Goal: Information Seeking & Learning: Learn about a topic

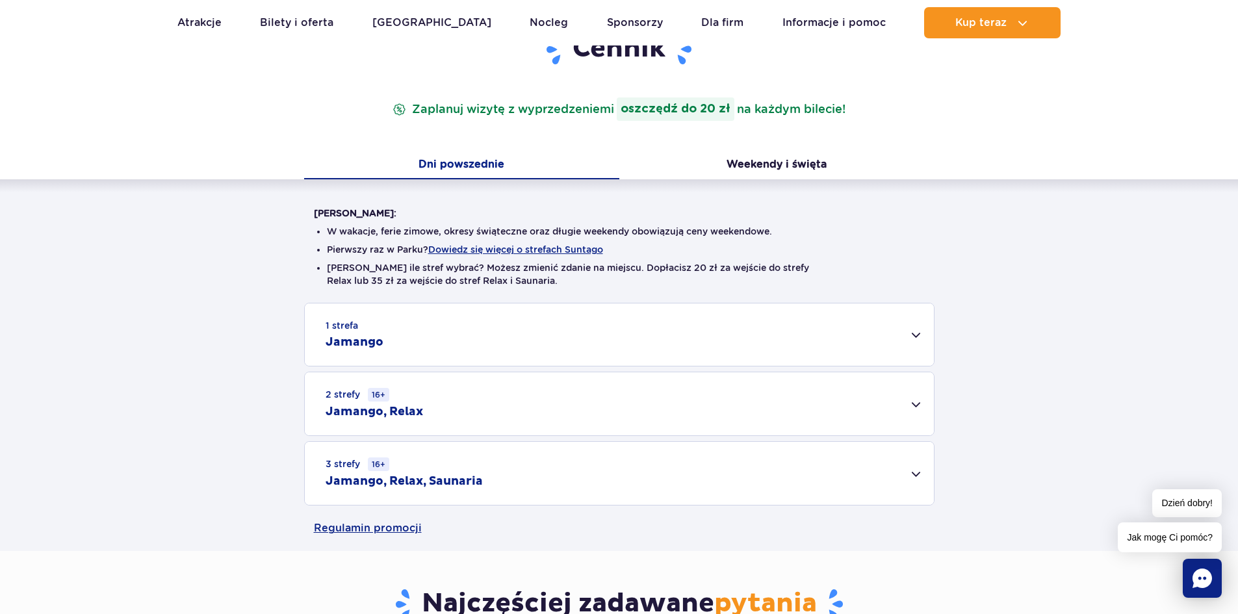
scroll to position [195, 0]
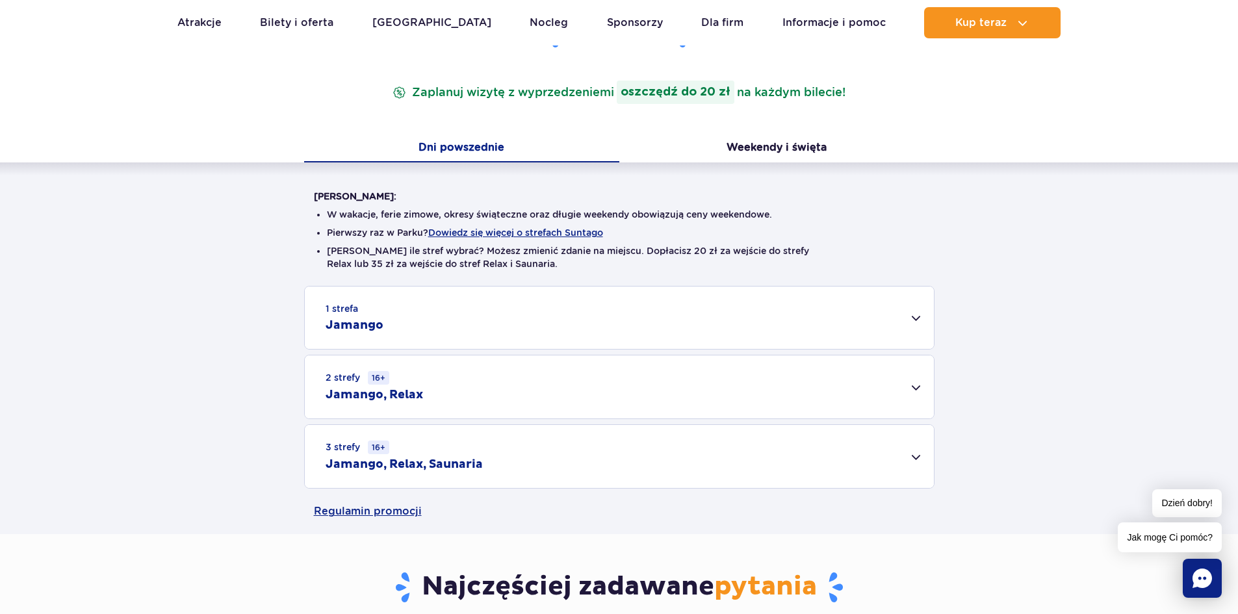
click at [915, 320] on div "1 strefa Jamango" at bounding box center [619, 318] width 629 height 62
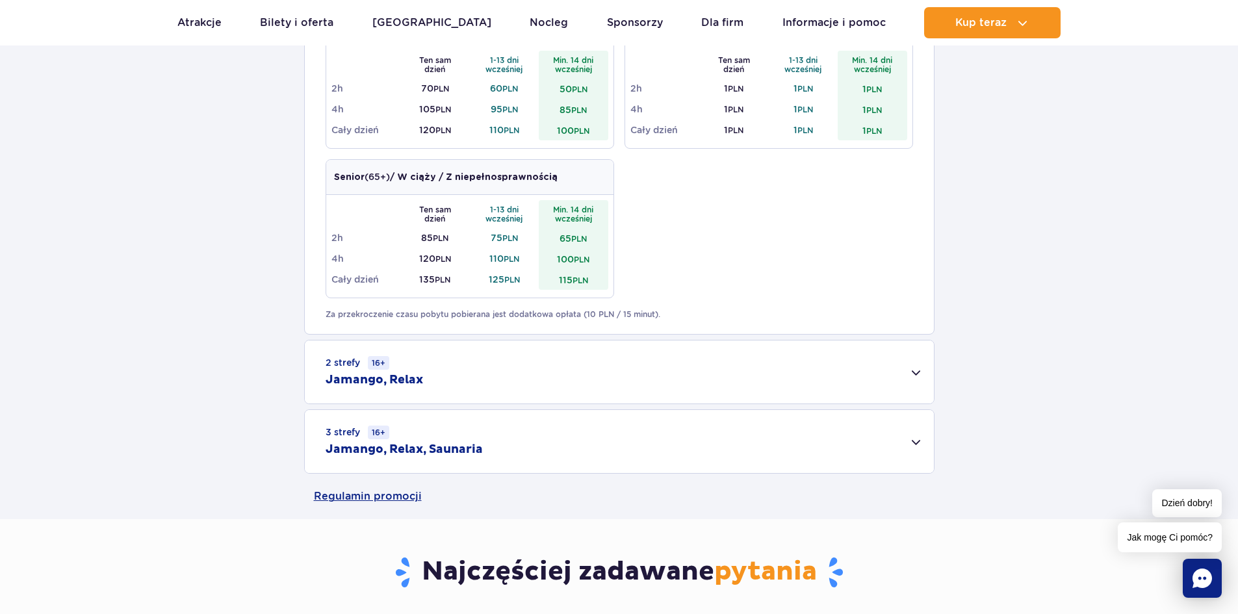
scroll to position [780, 0]
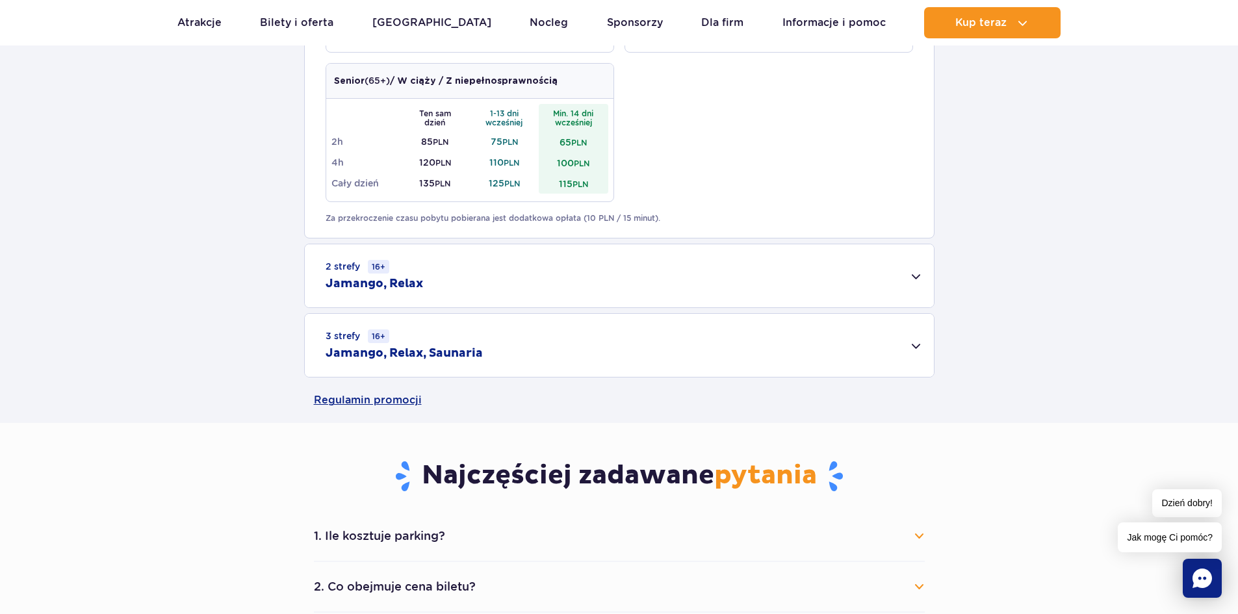
click at [456, 273] on div "2 strefy 16+ Jamango, Relax" at bounding box center [619, 275] width 629 height 63
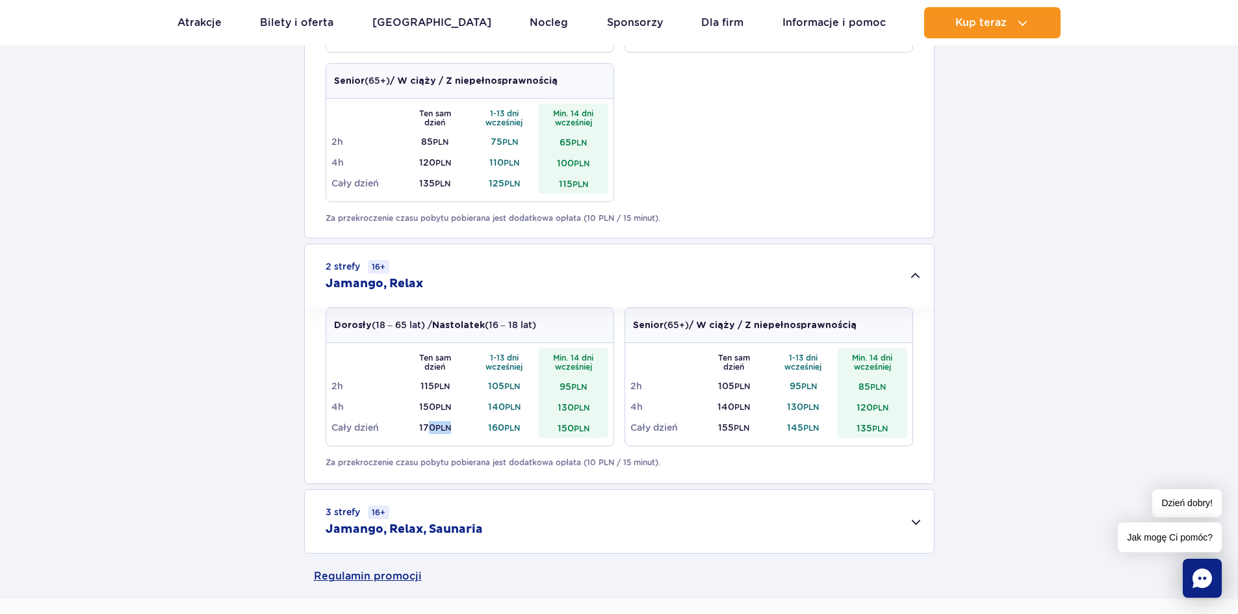
drag, startPoint x: 425, startPoint y: 428, endPoint x: 463, endPoint y: 428, distance: 38.3
click at [463, 428] on td "170 PLN" at bounding box center [435, 427] width 70 height 21
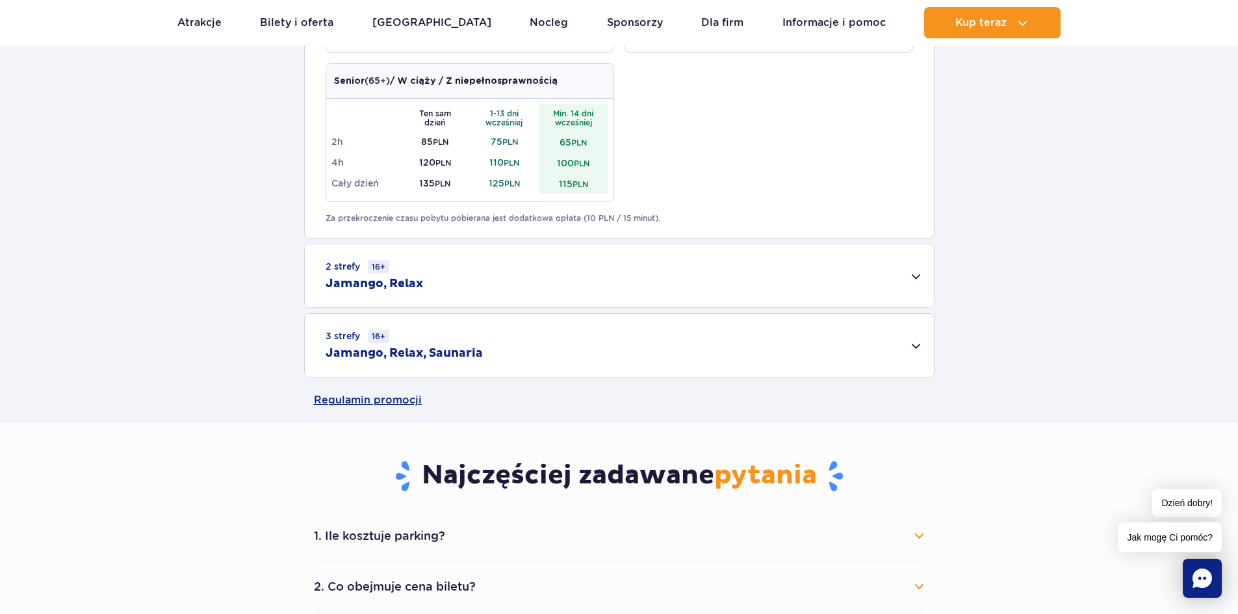
click at [485, 347] on div "3 strefy 16+ Jamango, Relax, Saunaria" at bounding box center [619, 345] width 629 height 63
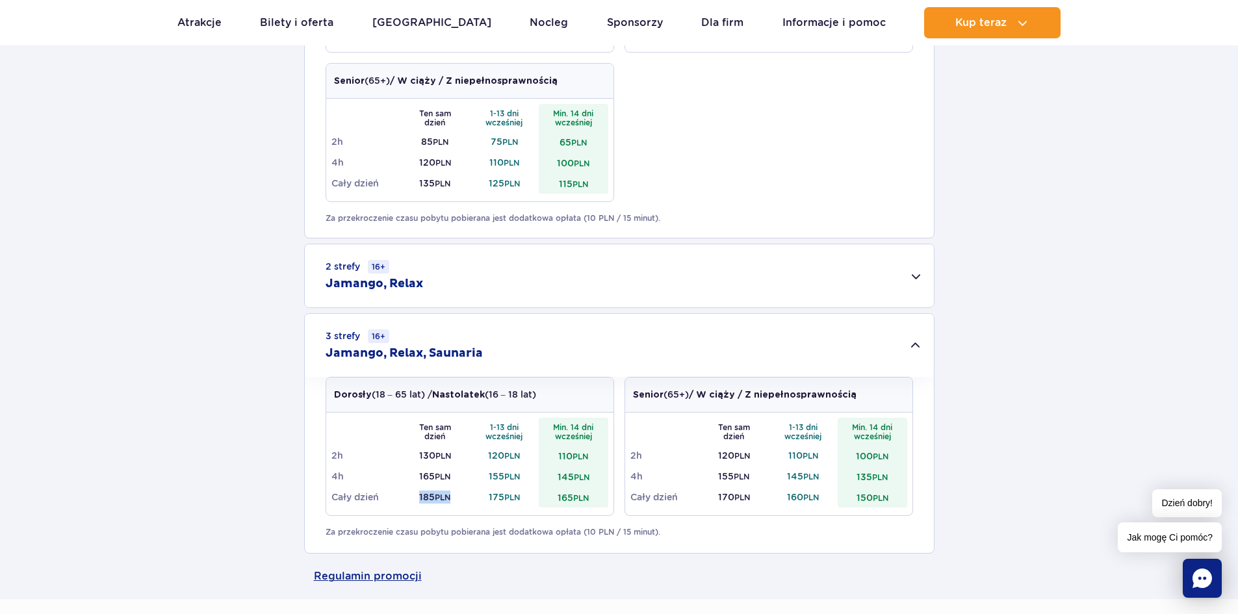
drag, startPoint x: 413, startPoint y: 499, endPoint x: 461, endPoint y: 503, distance: 48.2
click at [461, 503] on td "185 PLN" at bounding box center [435, 497] width 70 height 21
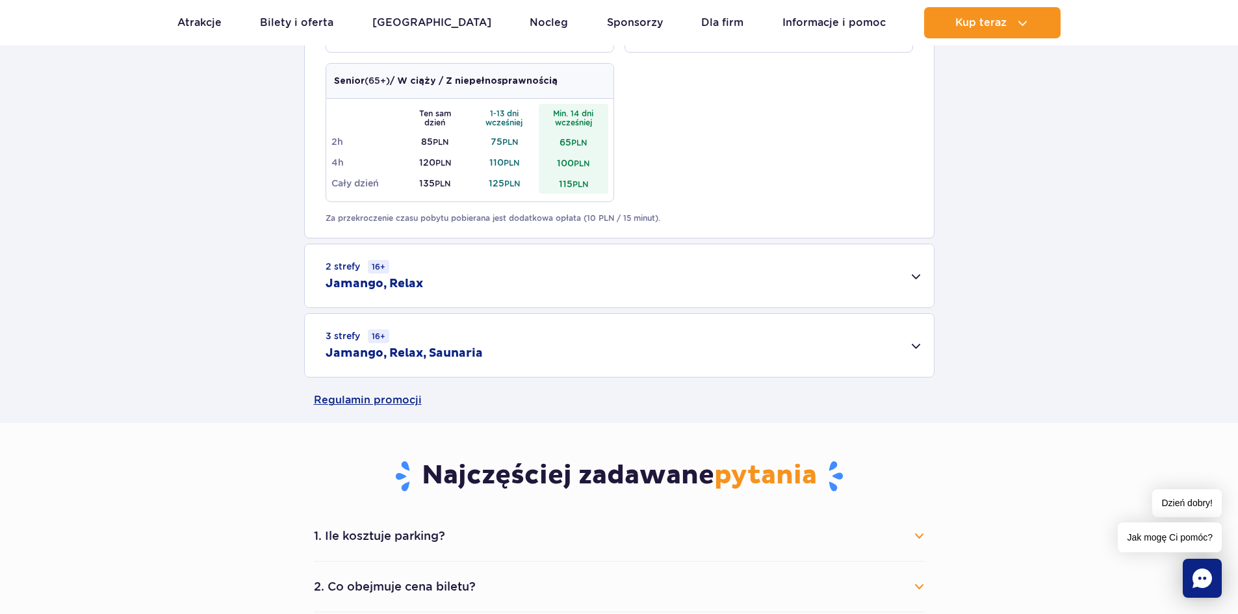
click at [778, 361] on div "3 strefy 16+ Jamango, Relax, Saunaria" at bounding box center [619, 345] width 629 height 63
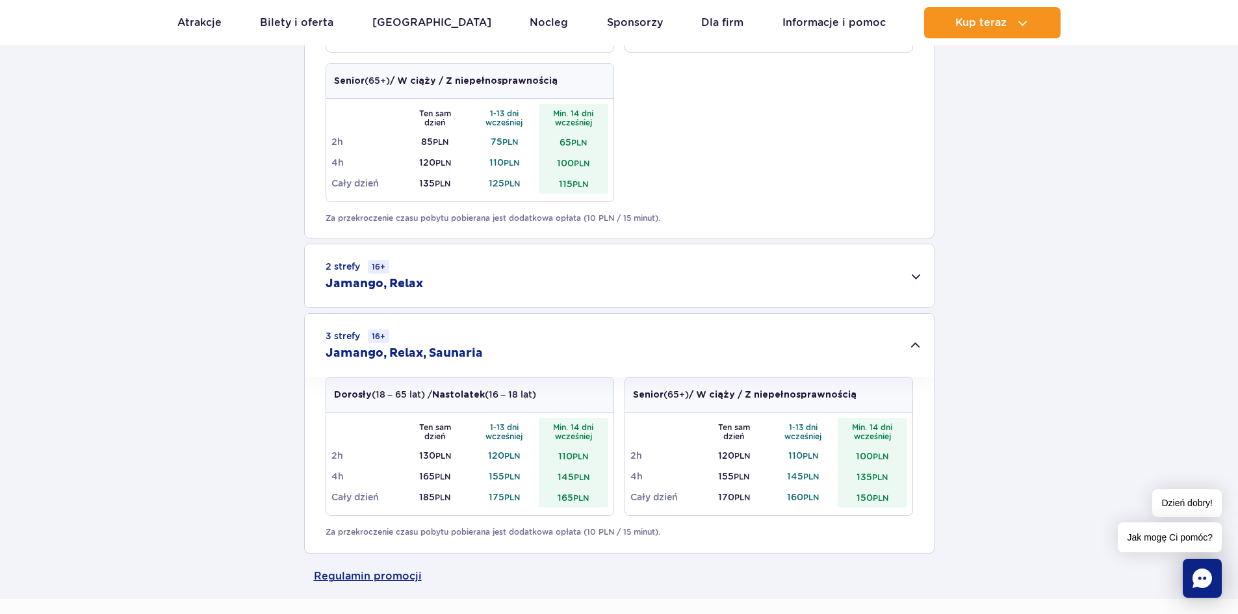
click at [449, 290] on div "2 strefy 16+ Jamango, Relax" at bounding box center [619, 275] width 629 height 63
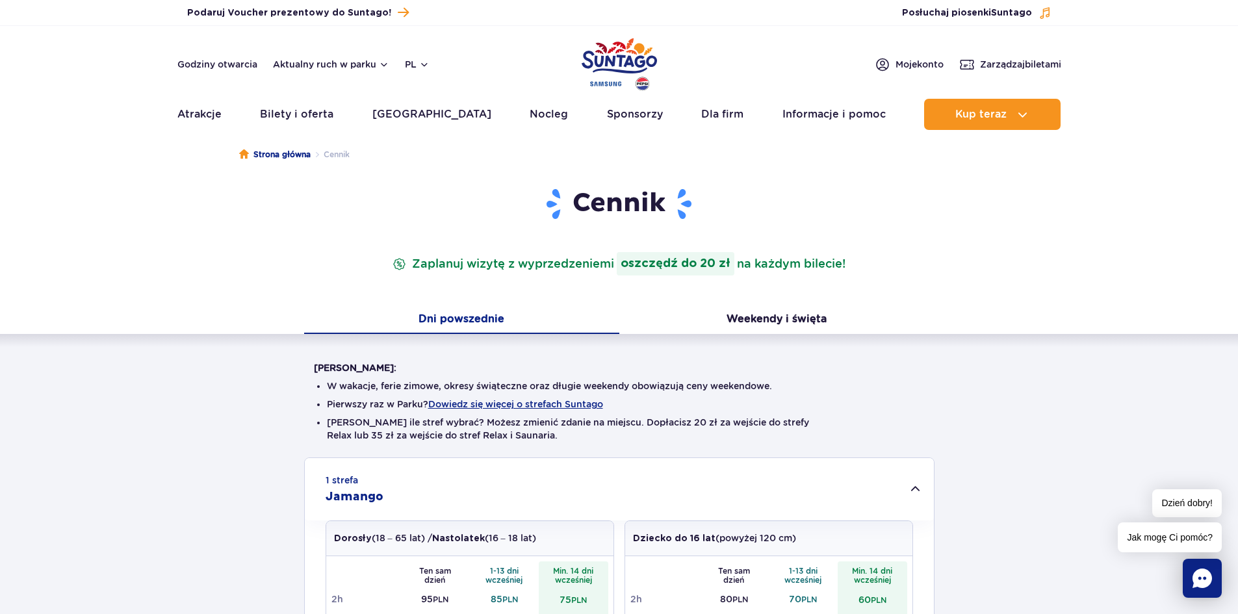
scroll to position [0, 0]
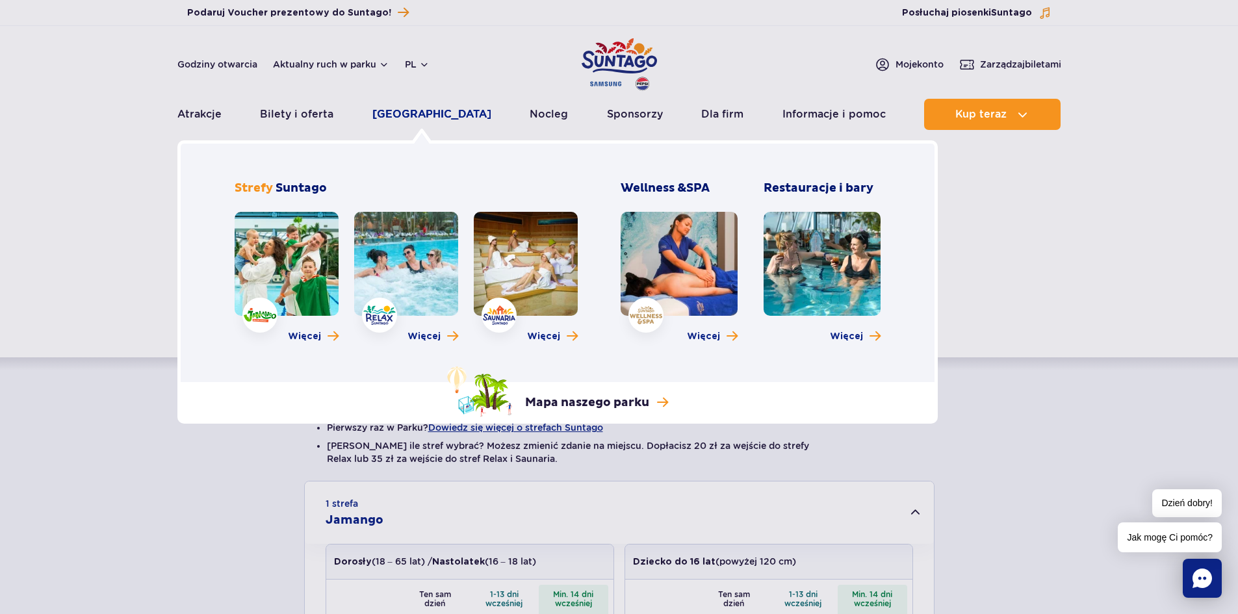
click at [416, 113] on link "[GEOGRAPHIC_DATA]" at bounding box center [431, 114] width 119 height 31
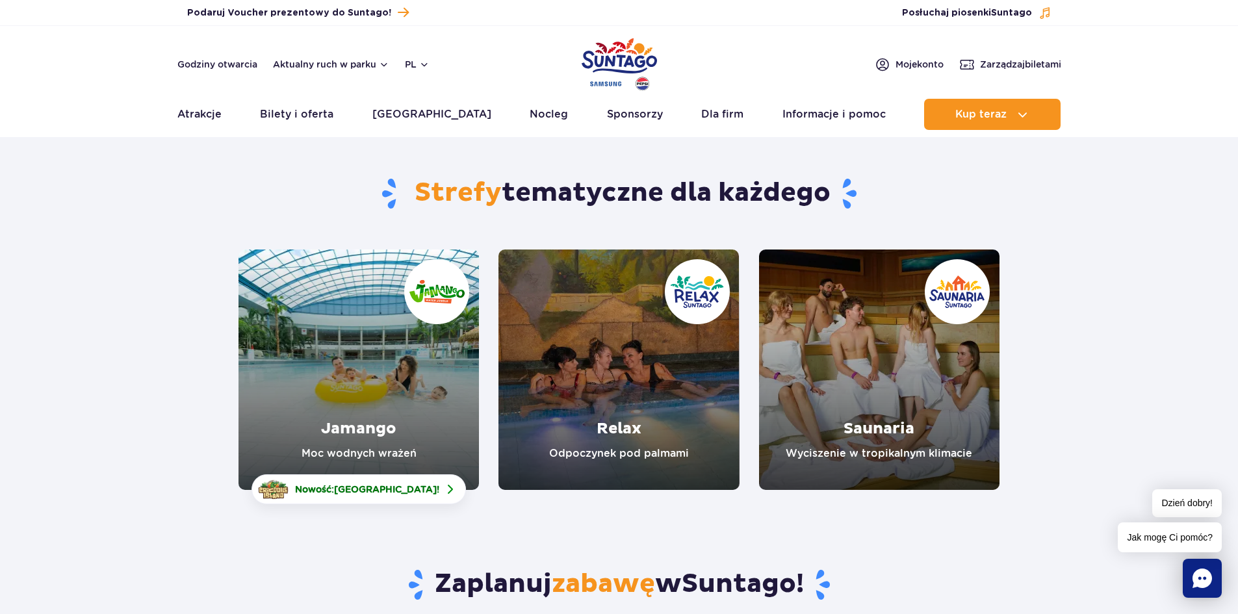
click at [620, 411] on link "Relax" at bounding box center [618, 370] width 240 height 240
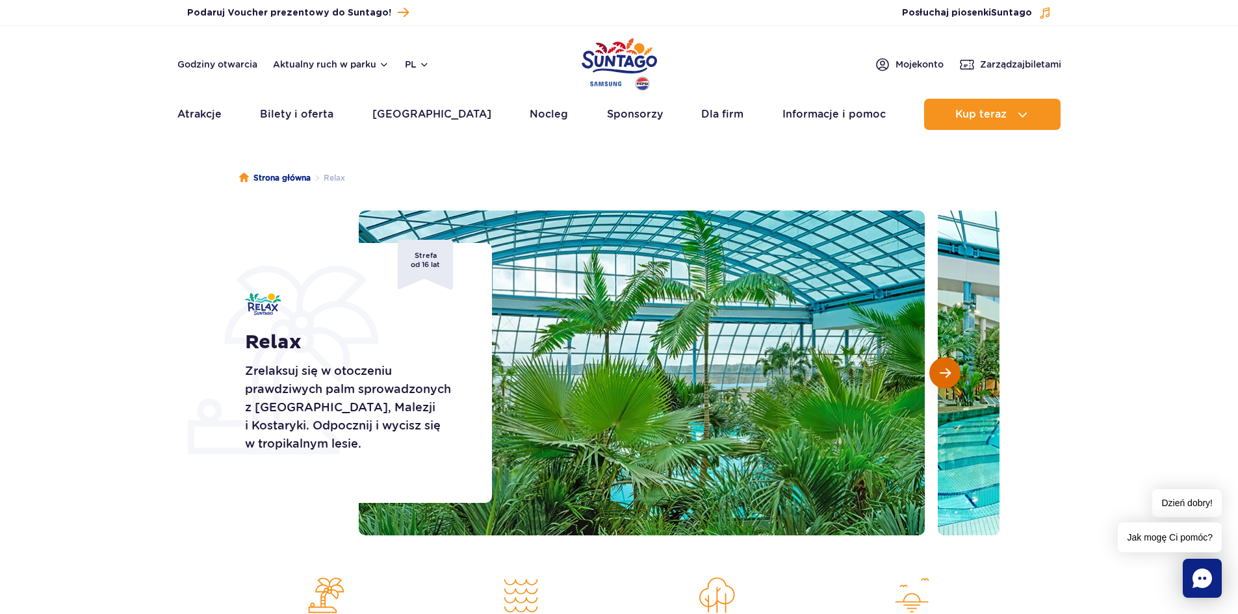
click at [955, 380] on button "Następny slajd" at bounding box center [944, 372] width 31 height 31
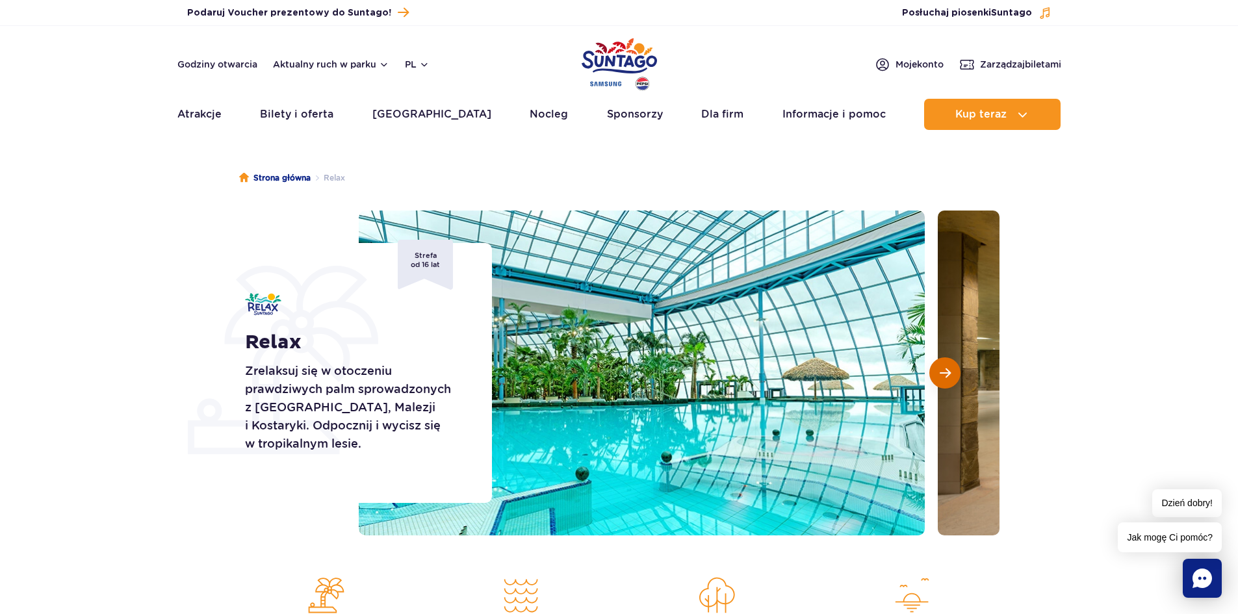
click at [956, 374] on button "Następny slajd" at bounding box center [944, 372] width 31 height 31
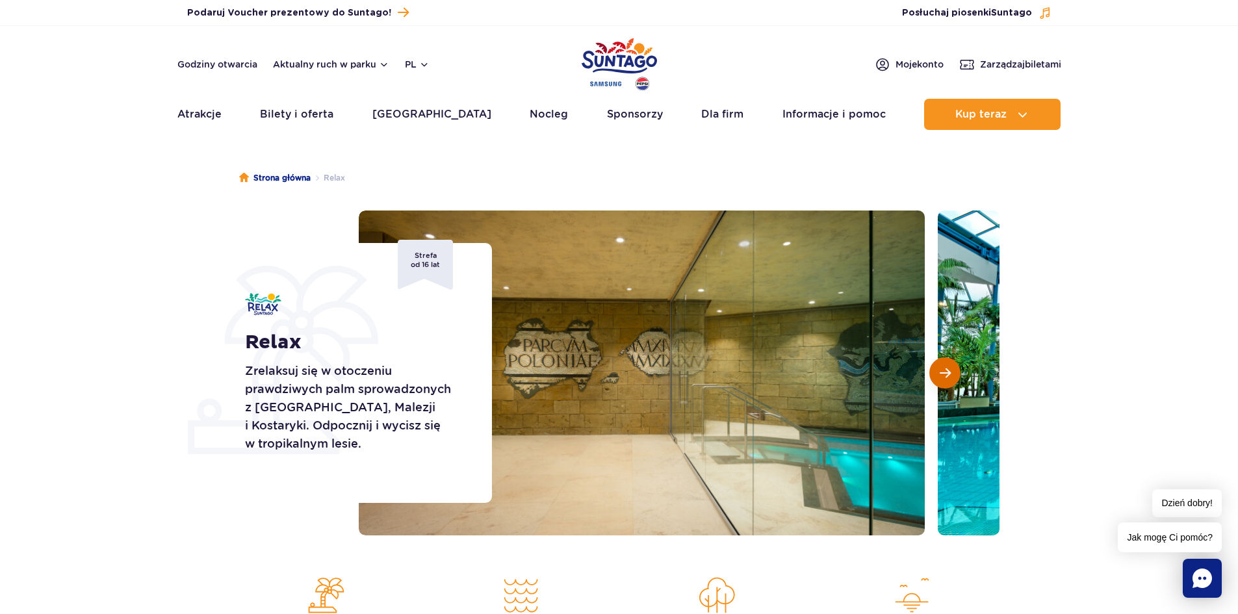
click at [956, 374] on button "Następny slajd" at bounding box center [944, 372] width 31 height 31
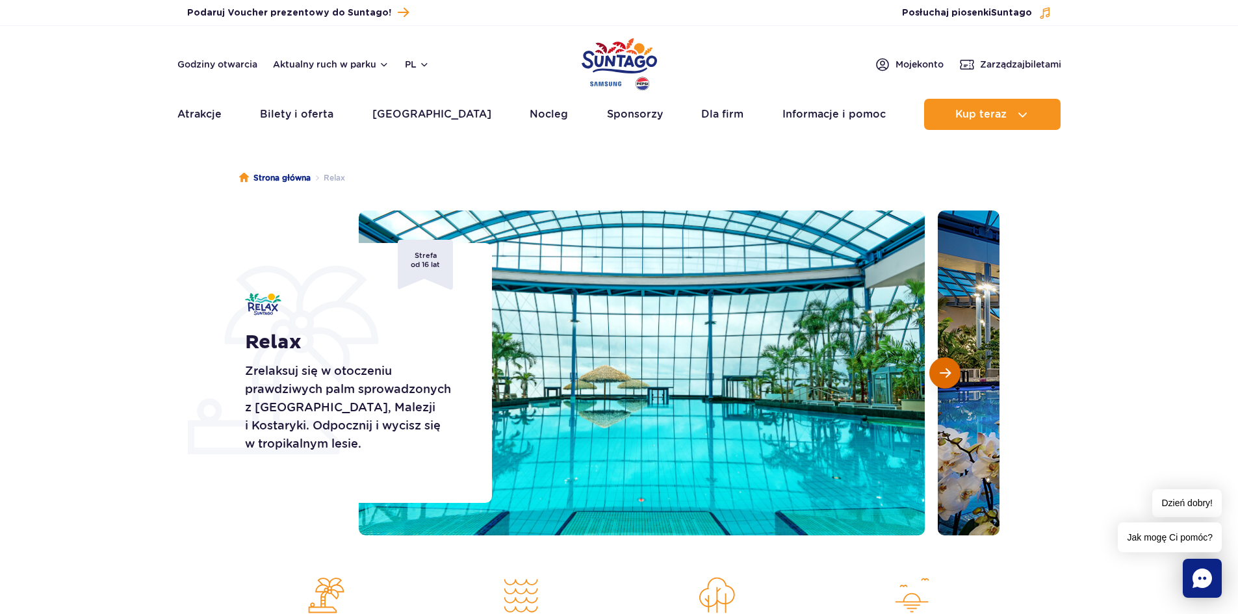
click at [956, 374] on button "Następny slajd" at bounding box center [944, 372] width 31 height 31
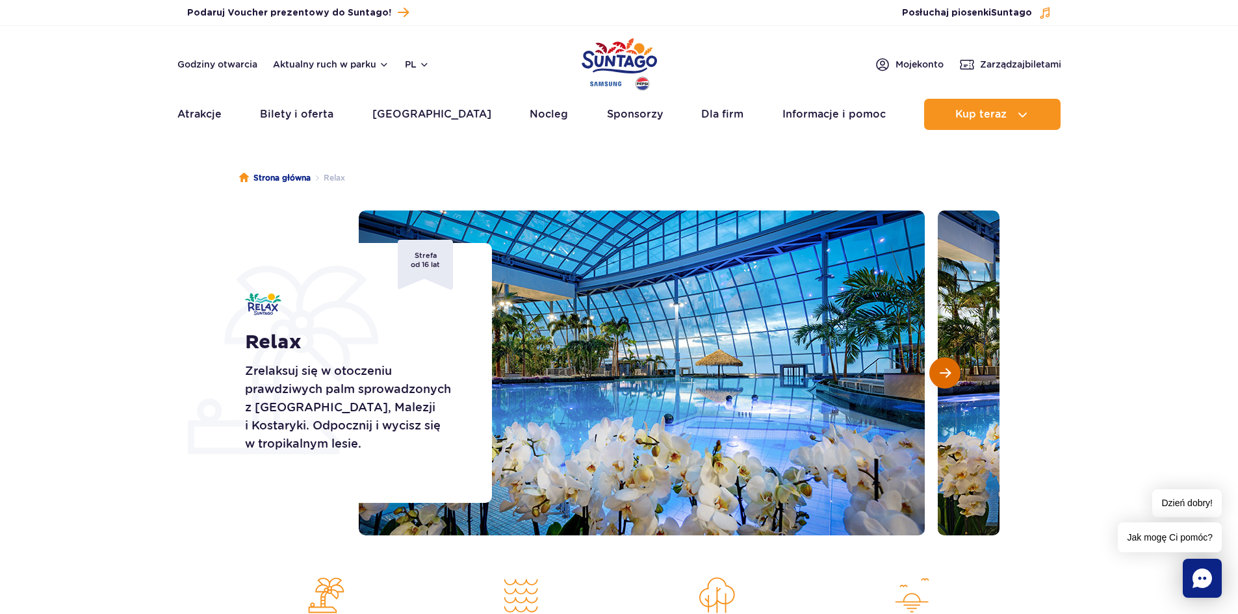
click at [956, 374] on button "Następny slajd" at bounding box center [944, 372] width 31 height 31
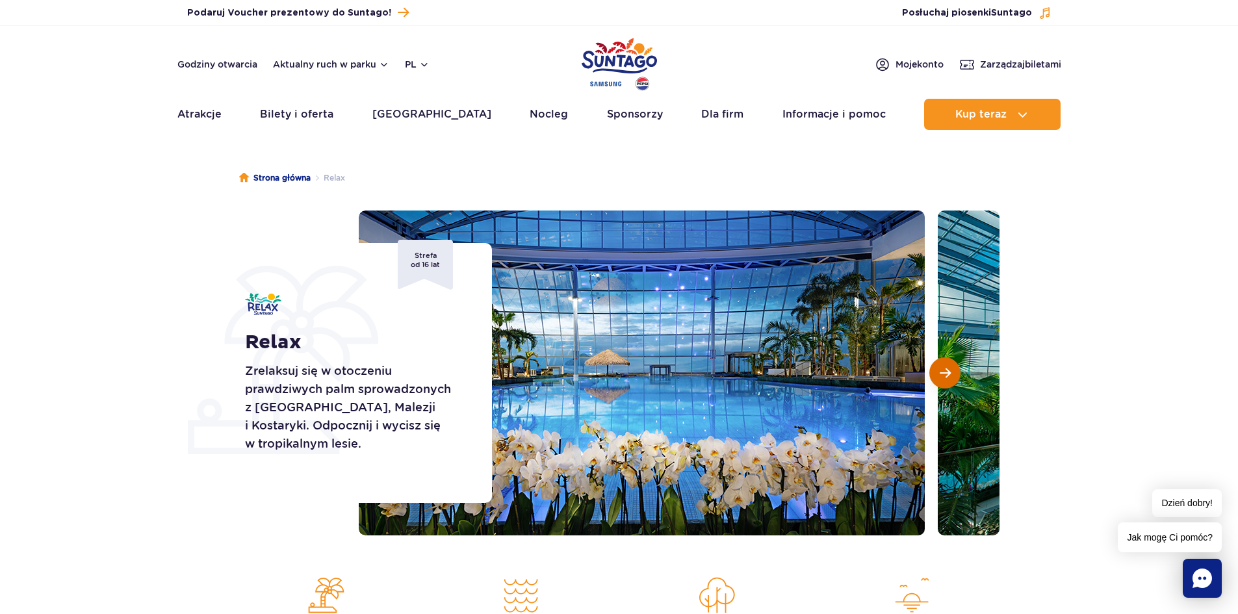
click at [956, 374] on button "Następny slajd" at bounding box center [944, 372] width 31 height 31
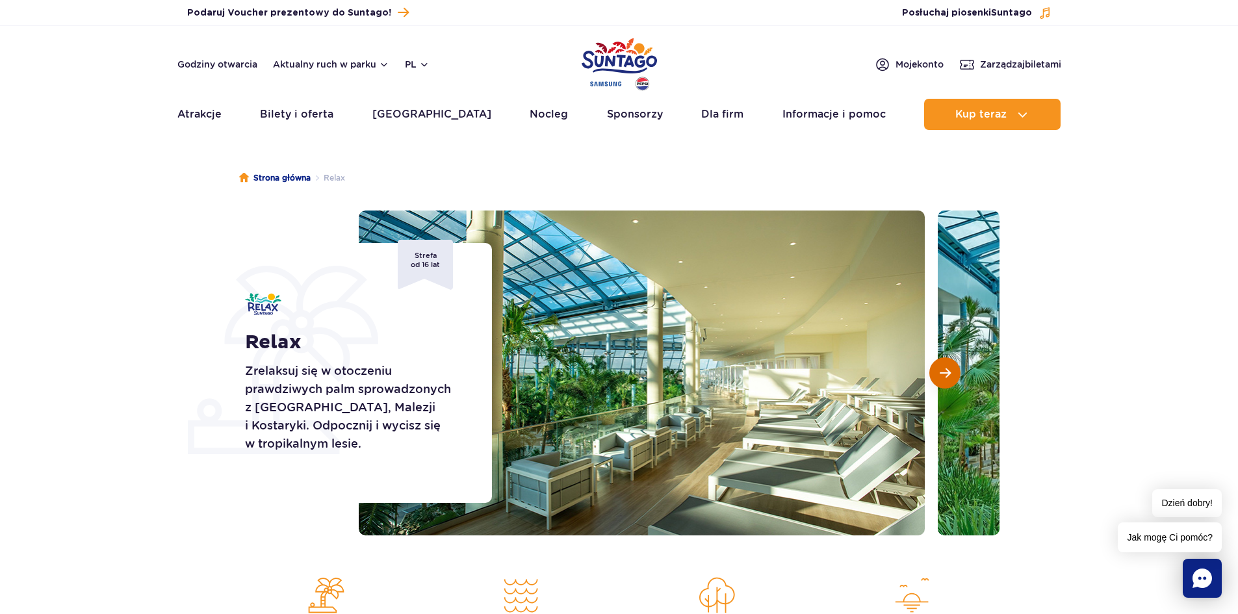
click at [956, 374] on button "Następny slajd" at bounding box center [944, 372] width 31 height 31
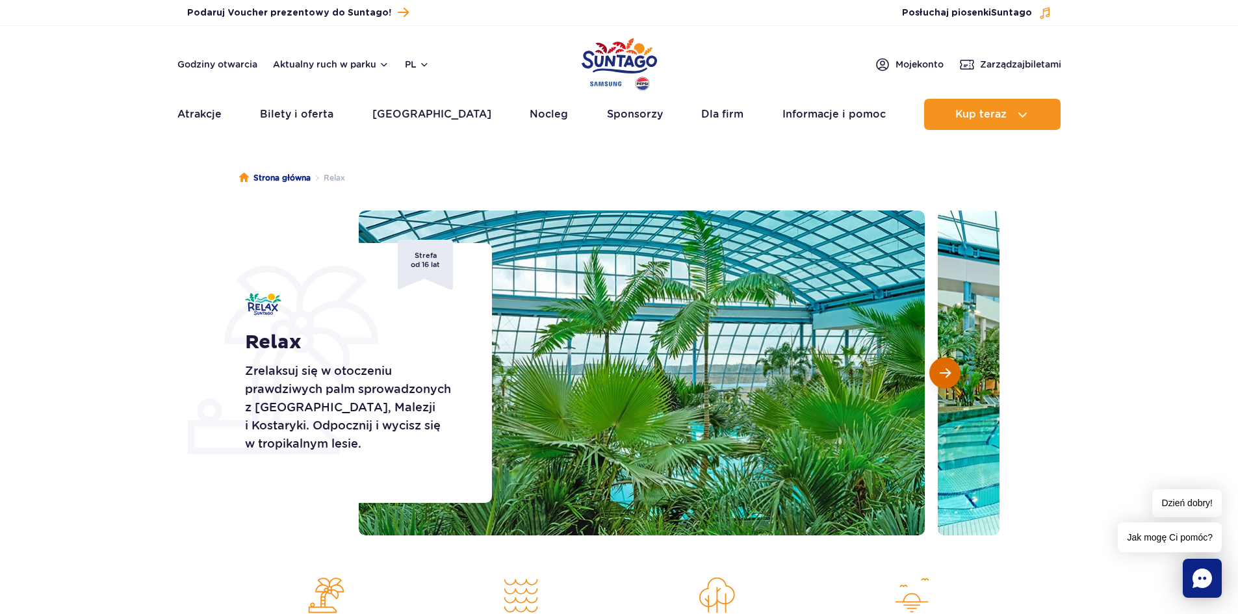
click at [956, 374] on button "Następny slajd" at bounding box center [944, 372] width 31 height 31
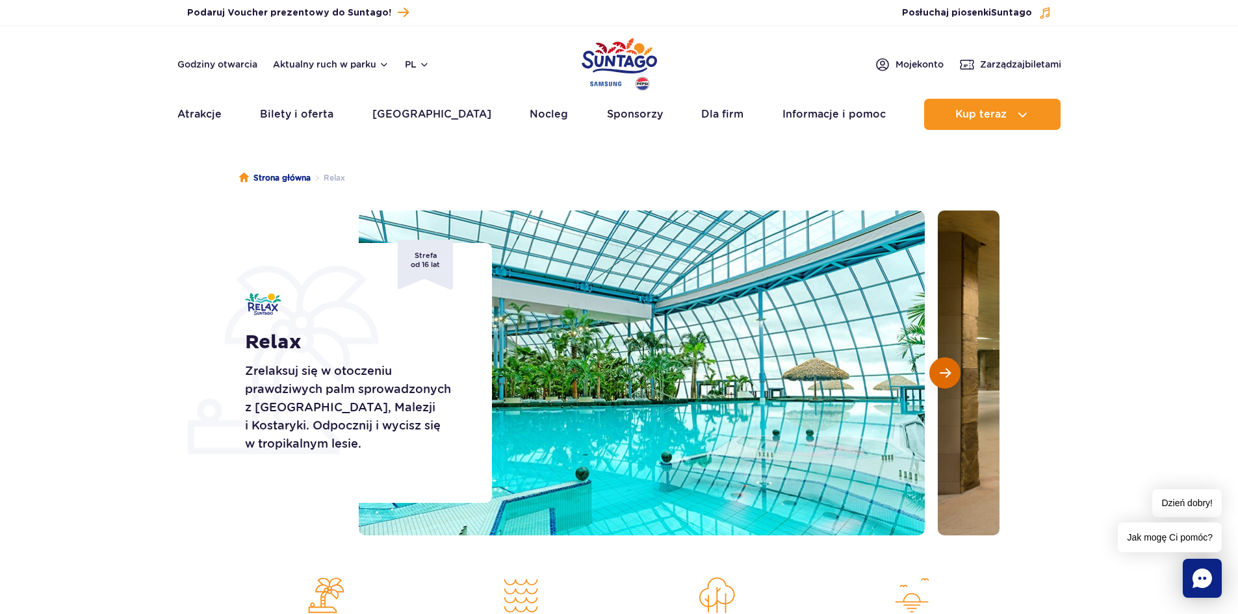
click at [956, 374] on button "Następny slajd" at bounding box center [944, 372] width 31 height 31
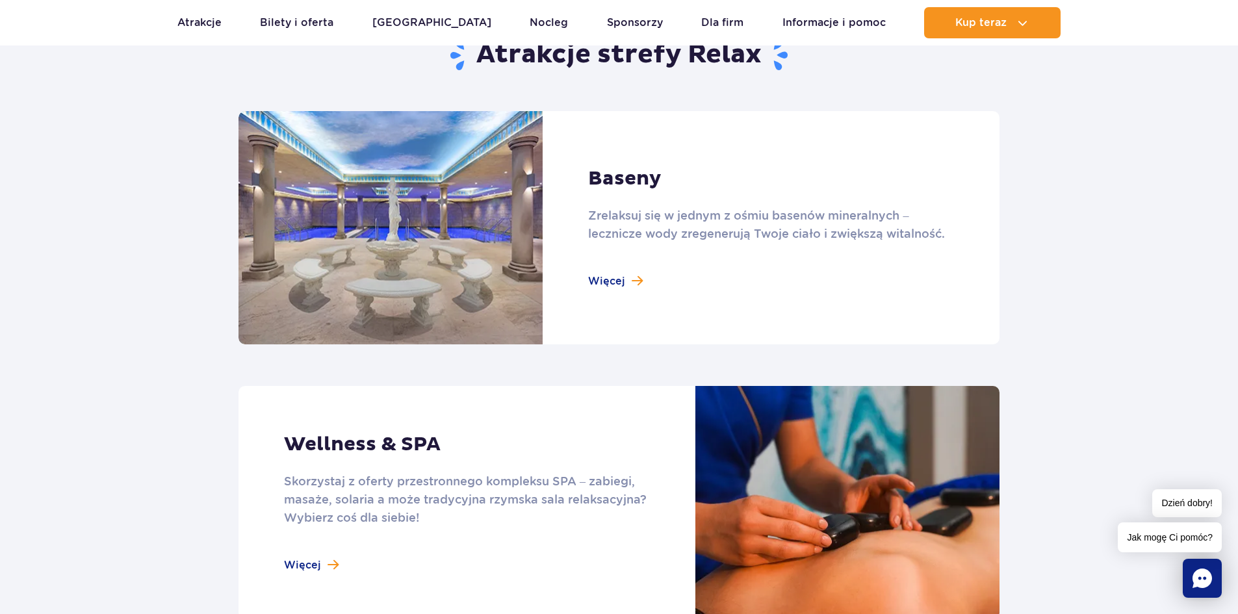
scroll to position [845, 0]
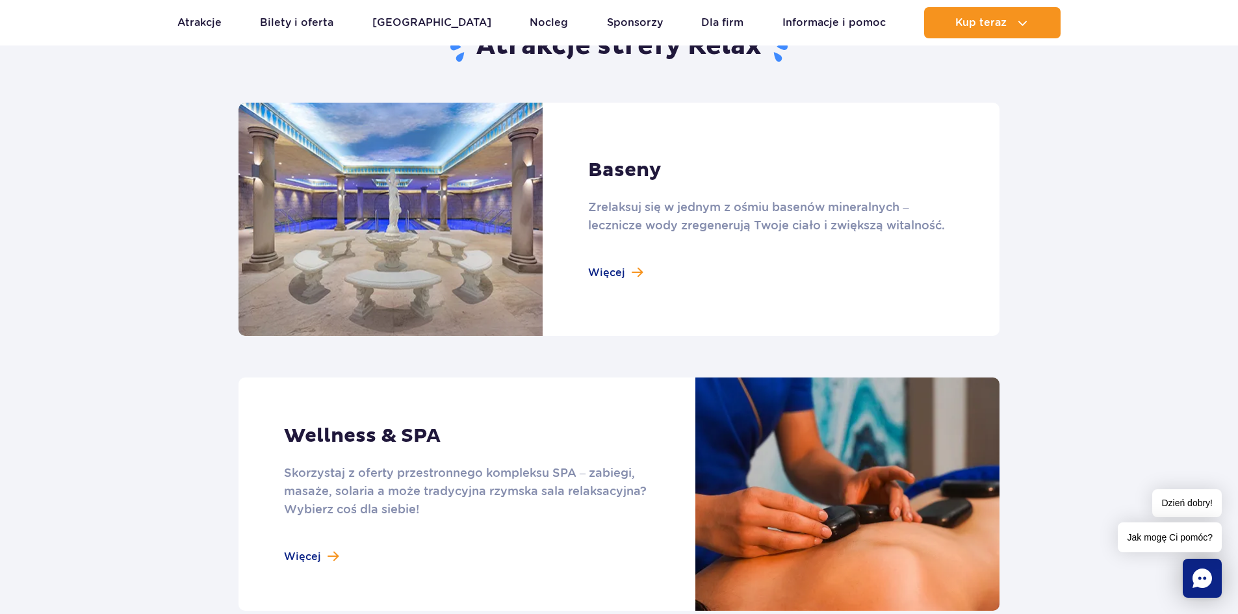
click at [606, 277] on link at bounding box center [618, 219] width 761 height 233
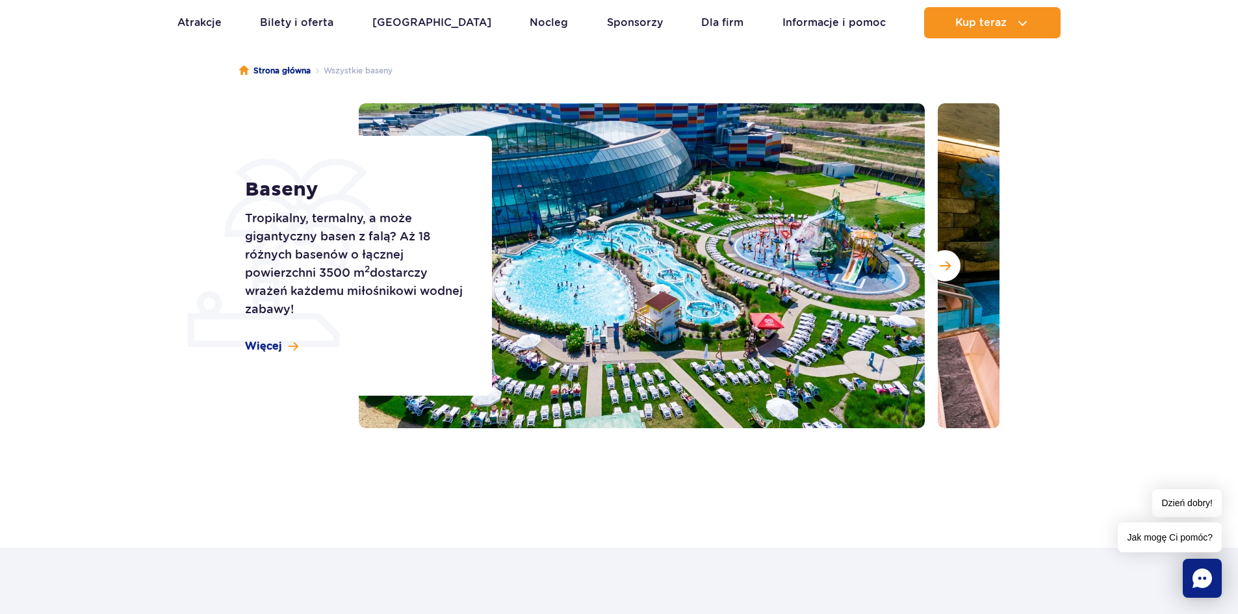
scroll to position [130, 0]
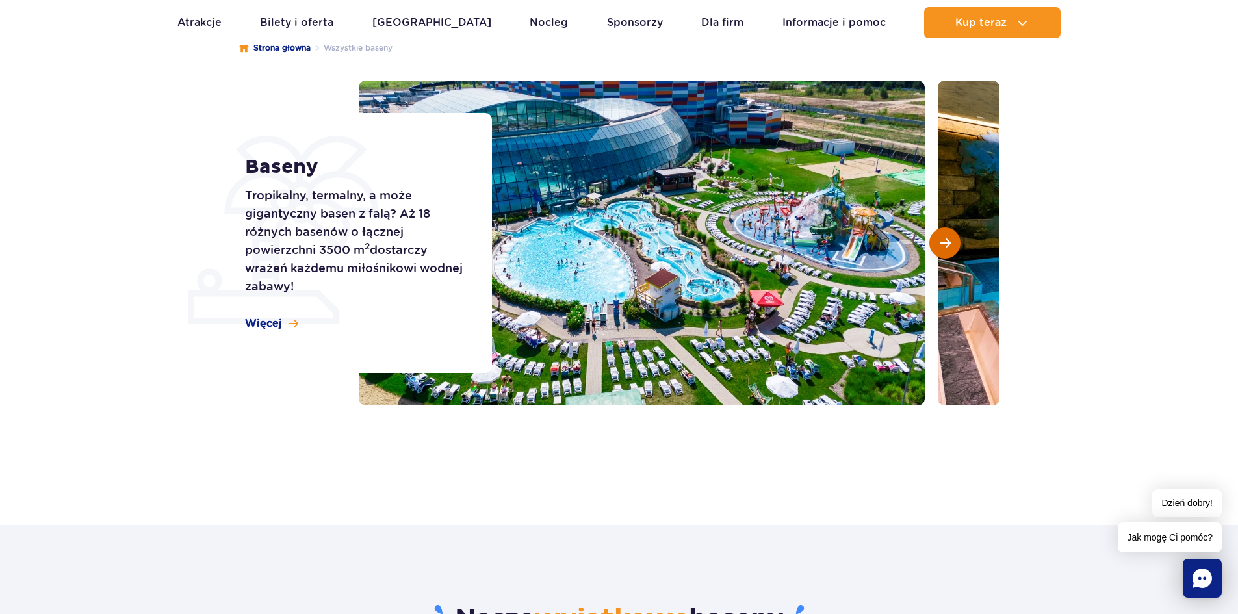
click at [944, 241] on span "Następny slajd" at bounding box center [945, 243] width 11 height 12
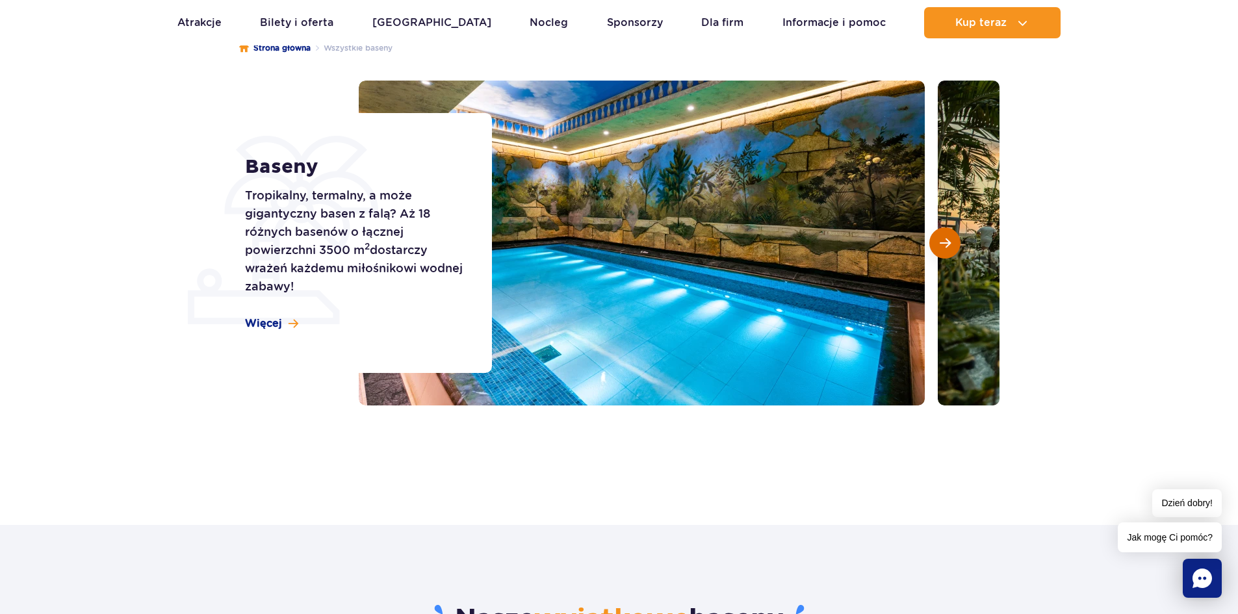
click at [949, 248] on span "Następny slajd" at bounding box center [945, 243] width 11 height 12
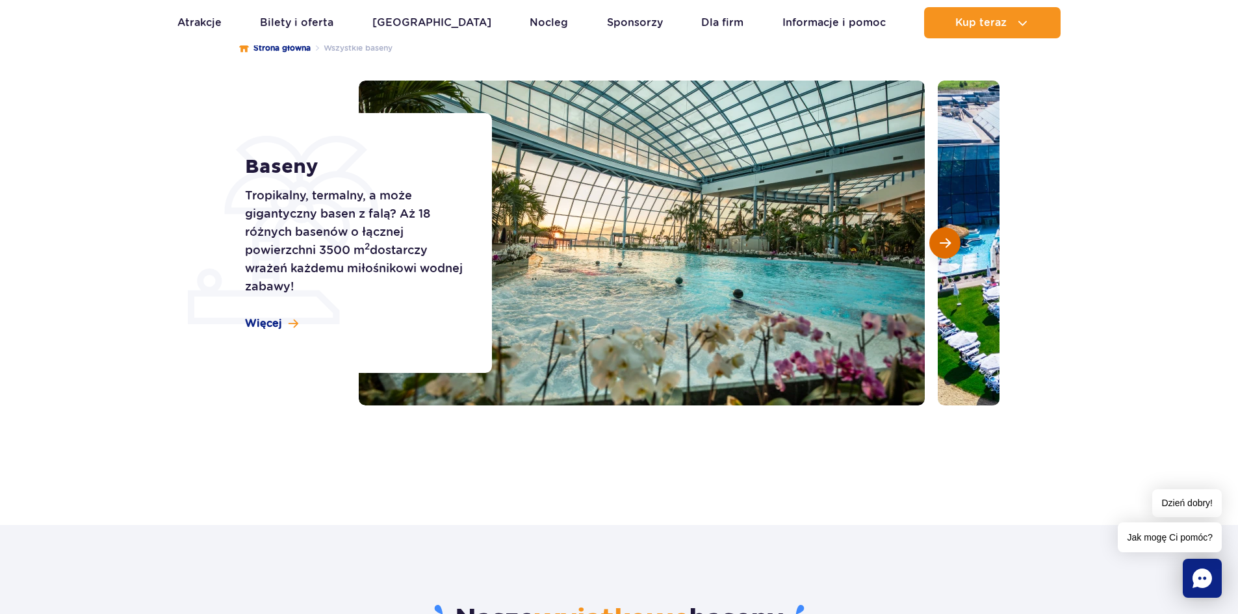
click at [944, 243] on span "Następny slajd" at bounding box center [945, 243] width 11 height 12
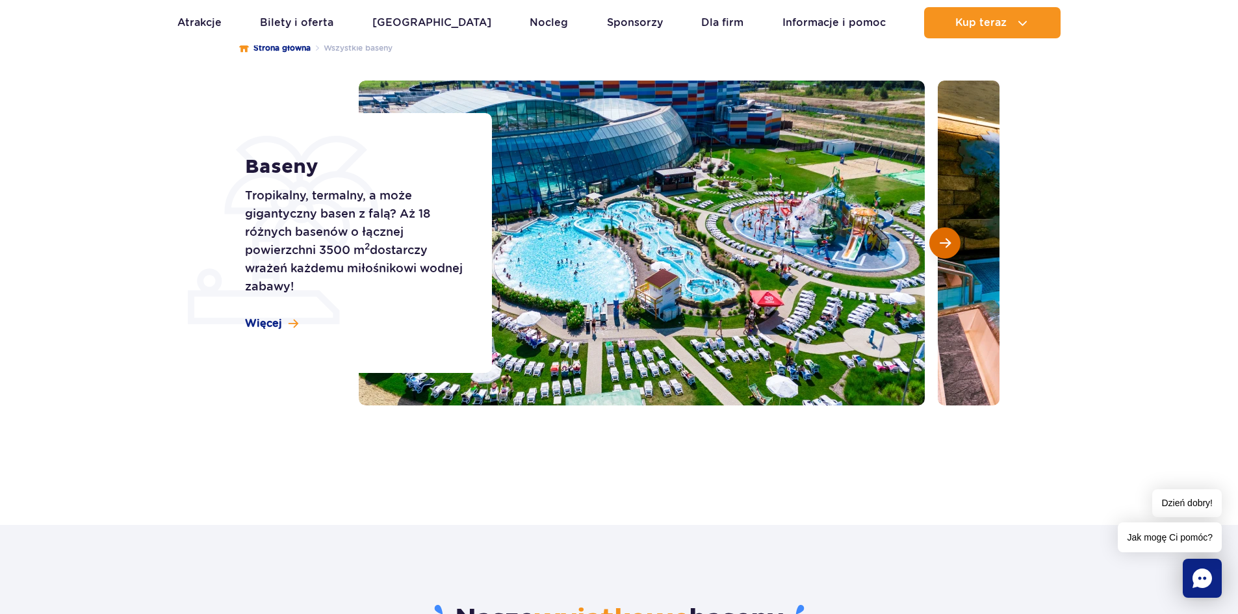
click at [945, 243] on span "Następny slajd" at bounding box center [945, 243] width 11 height 12
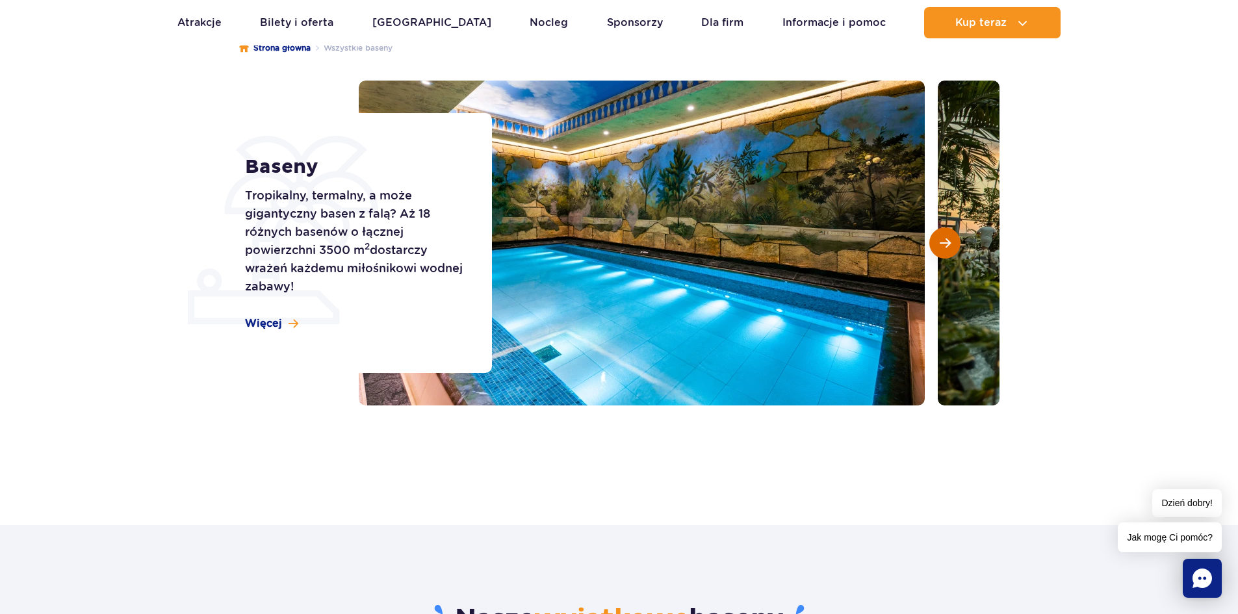
click at [945, 244] on span "Następny slajd" at bounding box center [945, 243] width 11 height 12
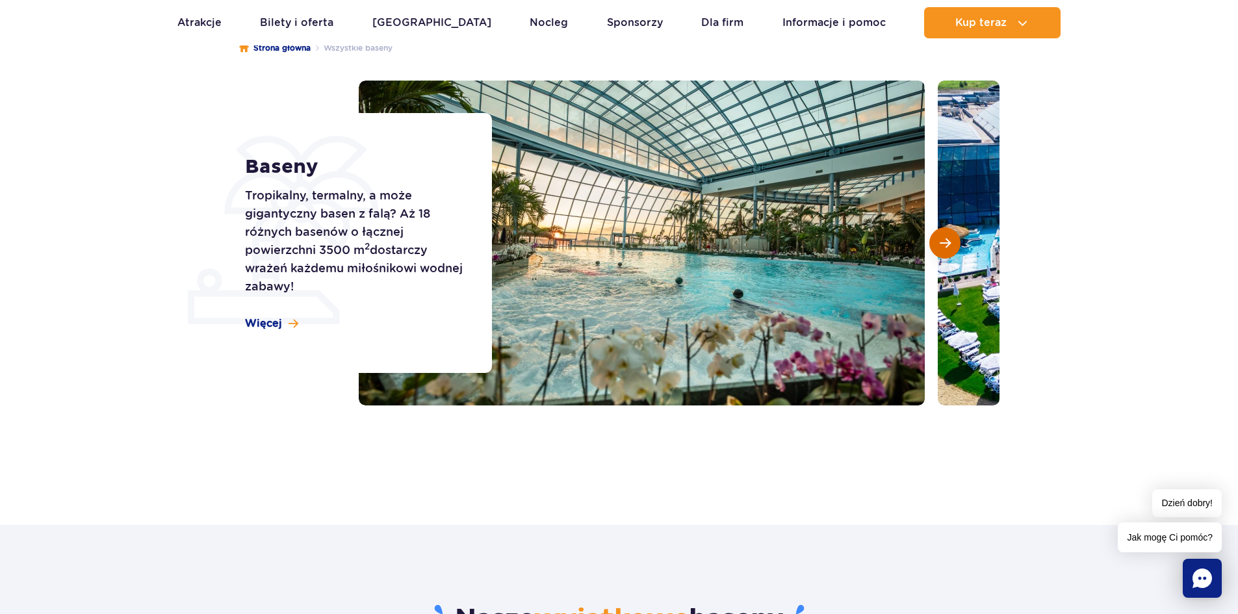
click at [942, 245] on span "Następny slajd" at bounding box center [945, 243] width 11 height 12
